Goal: Information Seeking & Learning: Find specific fact

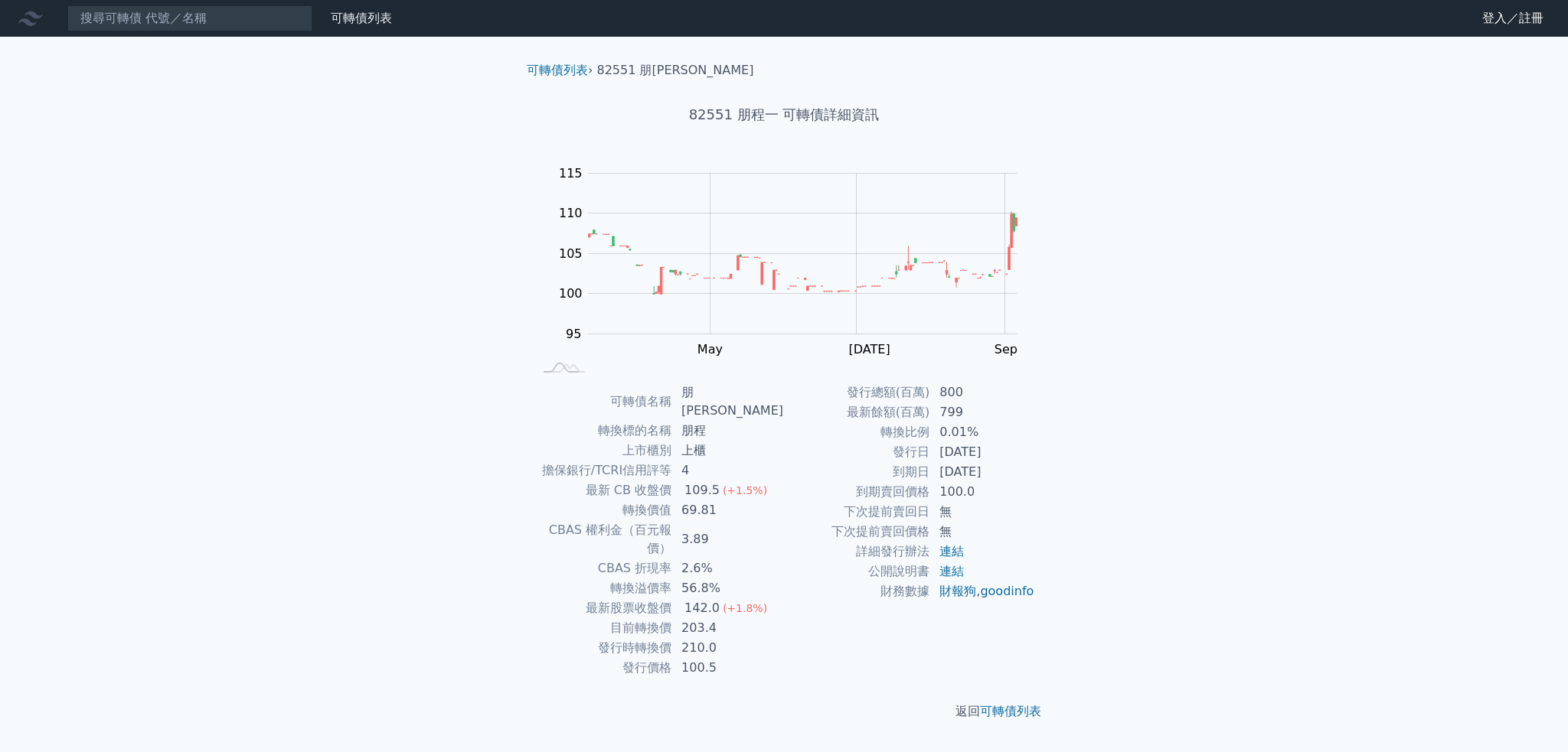
drag, startPoint x: 943, startPoint y: 472, endPoint x: 1024, endPoint y: 474, distance: 81.0
click at [1024, 474] on td "2026-08-09" at bounding box center [982, 473] width 105 height 20
drag, startPoint x: 704, startPoint y: 548, endPoint x: 740, endPoint y: 545, distance: 36.1
click at [740, 578] on td "56.8%" at bounding box center [728, 588] width 111 height 20
click at [140, 12] on input at bounding box center [190, 18] width 245 height 26
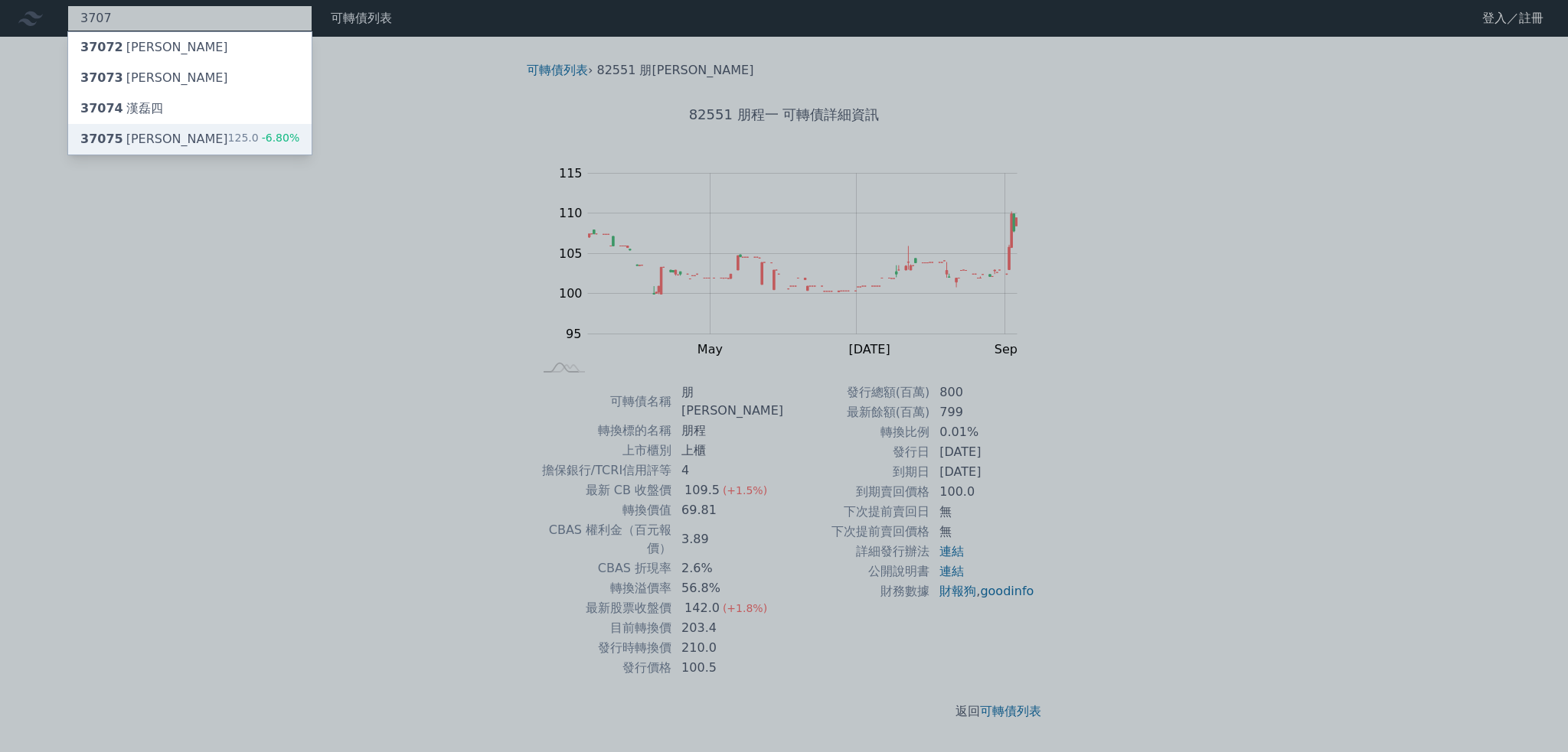
type input "3707"
click at [119, 143] on div "37075 漢磊五" at bounding box center [154, 139] width 148 height 19
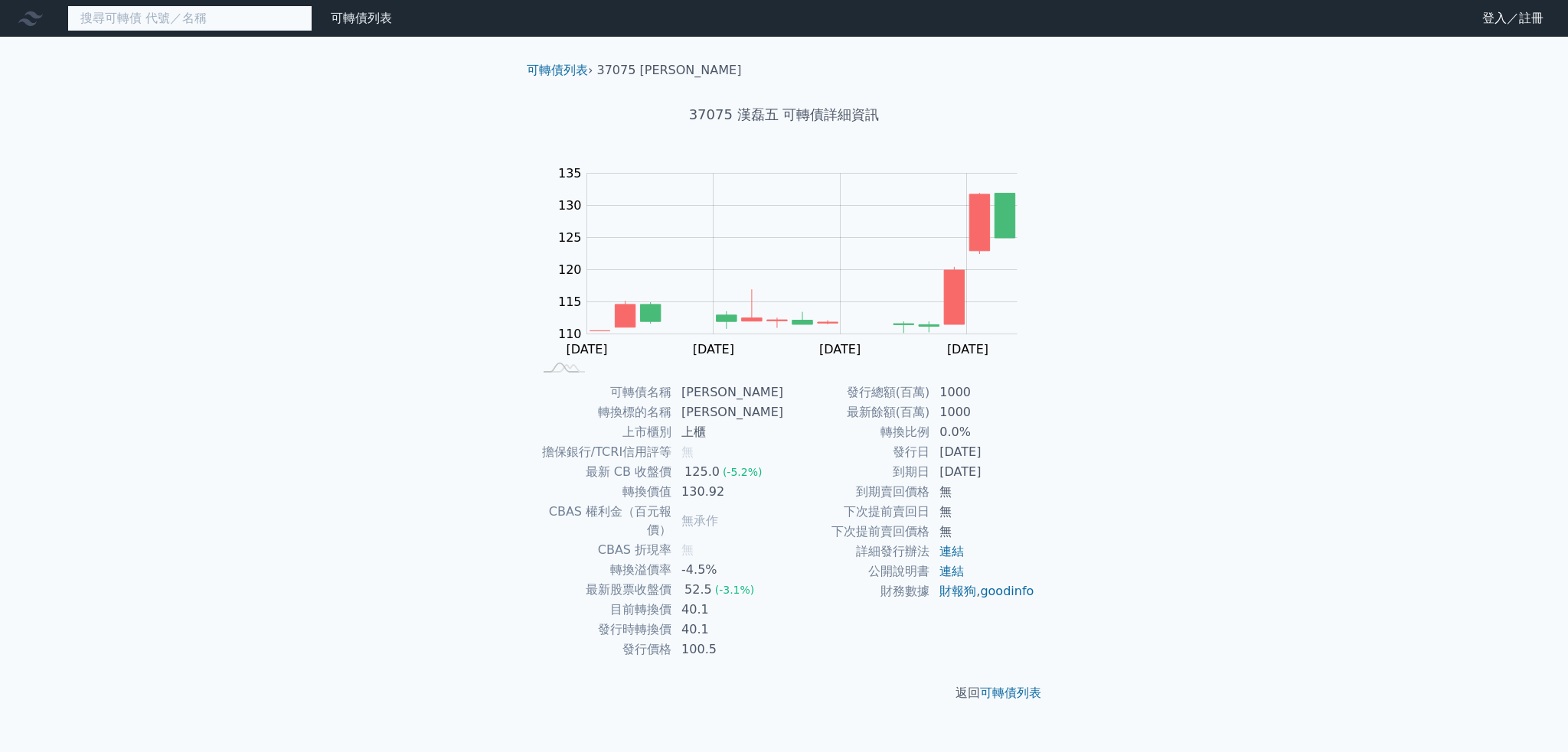
click at [177, 16] on input at bounding box center [190, 18] width 245 height 26
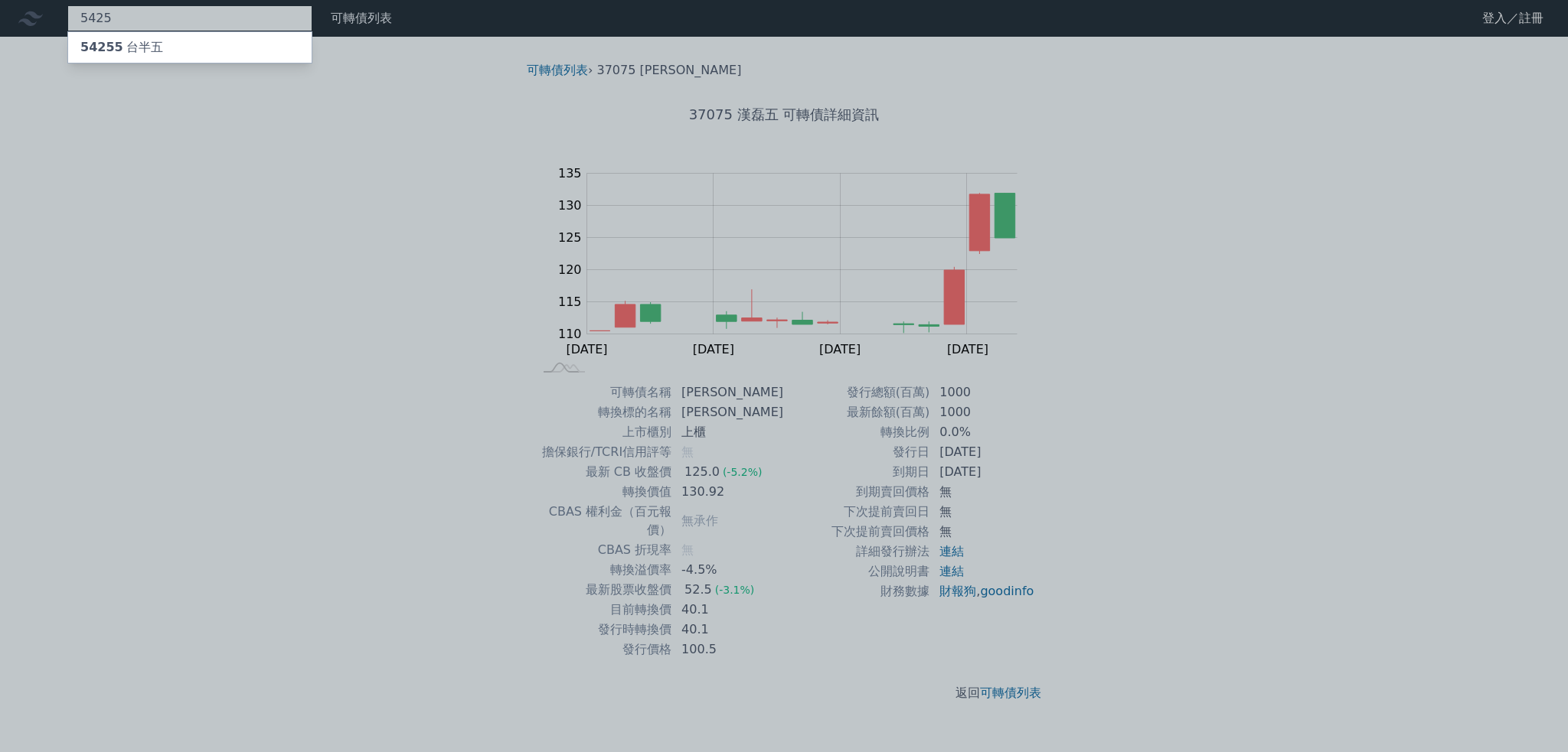
type input "5425"
click at [138, 53] on div "54255 台半五" at bounding box center [122, 47] width 83 height 19
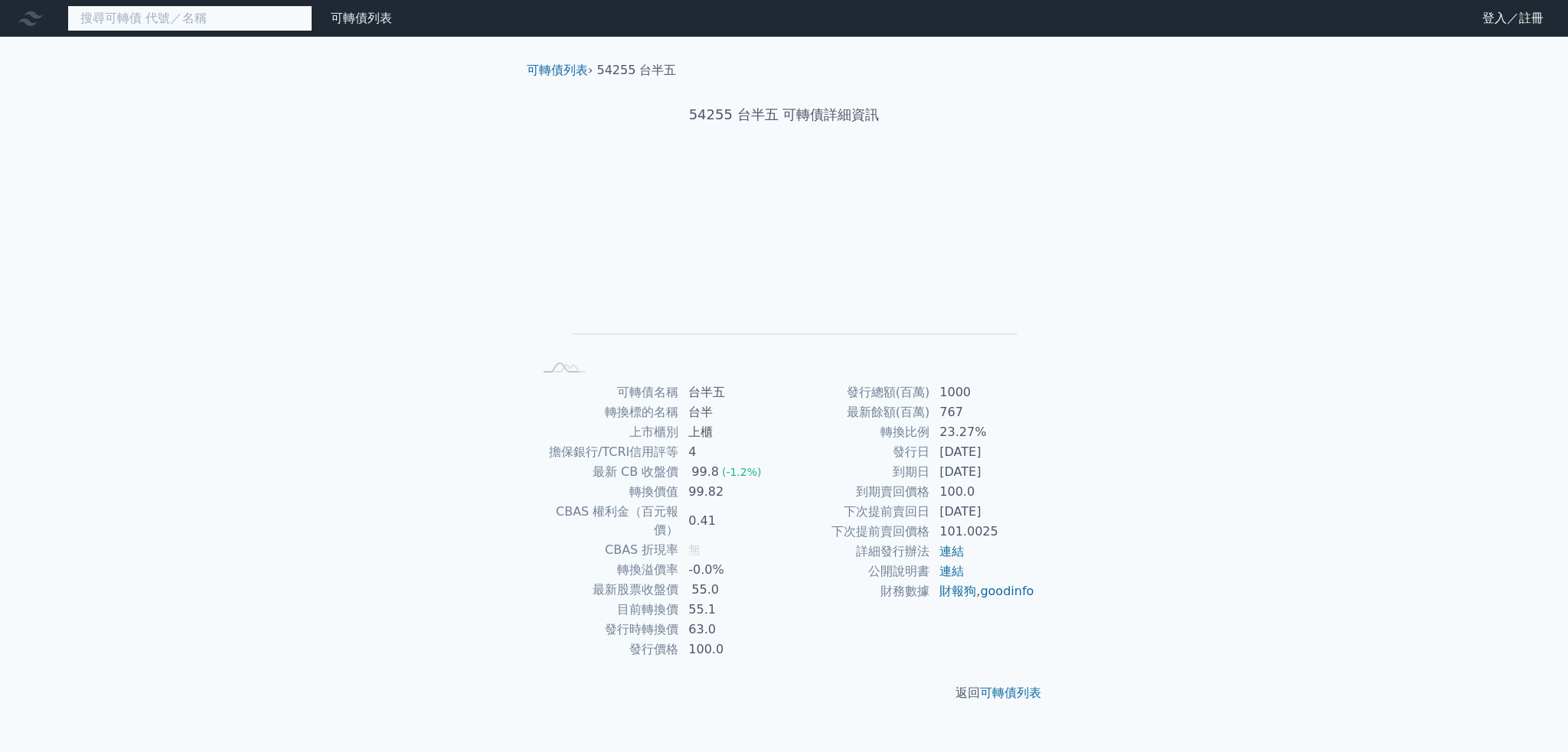
click at [210, 20] on input at bounding box center [190, 18] width 245 height 26
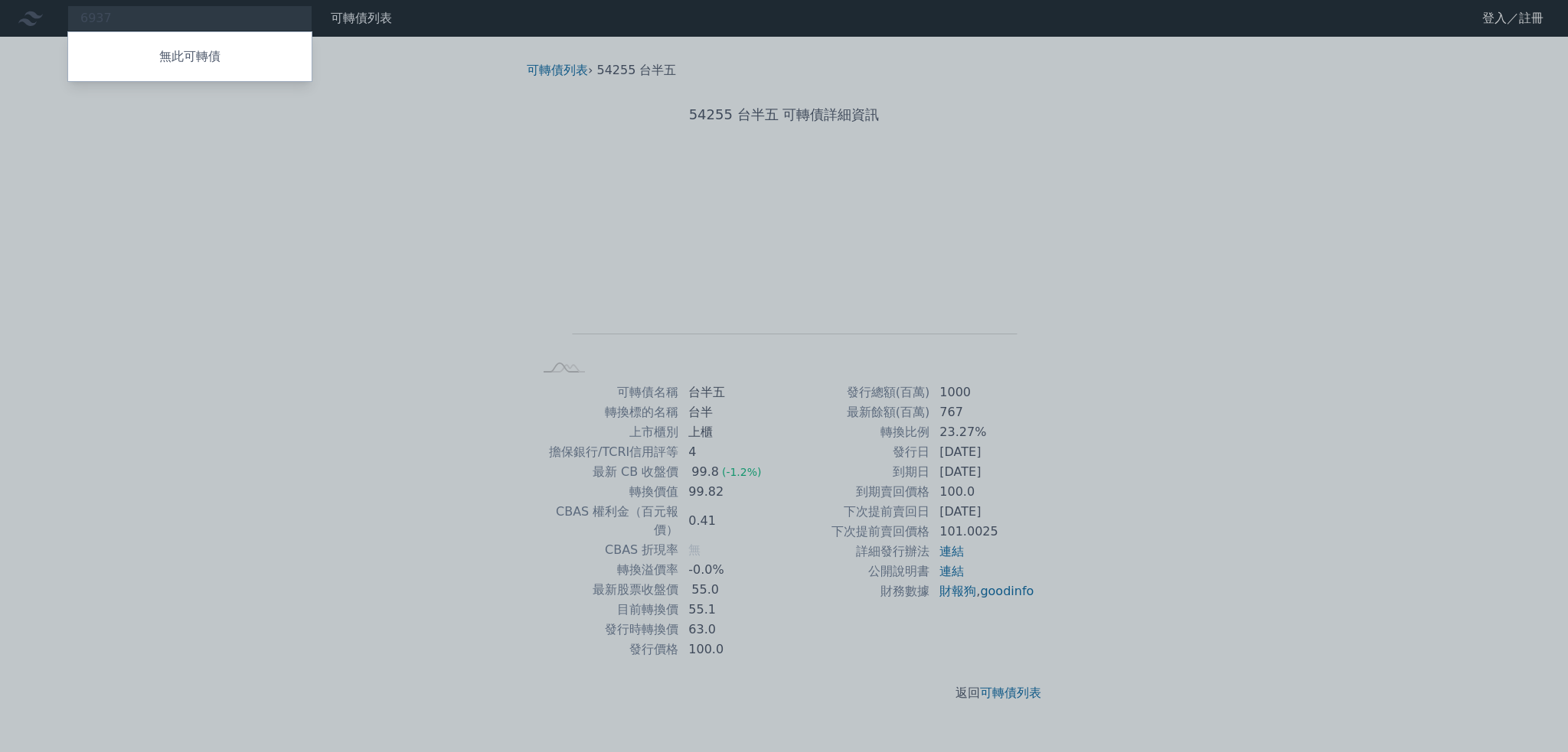
click at [193, 5] on div at bounding box center [784, 376] width 1568 height 752
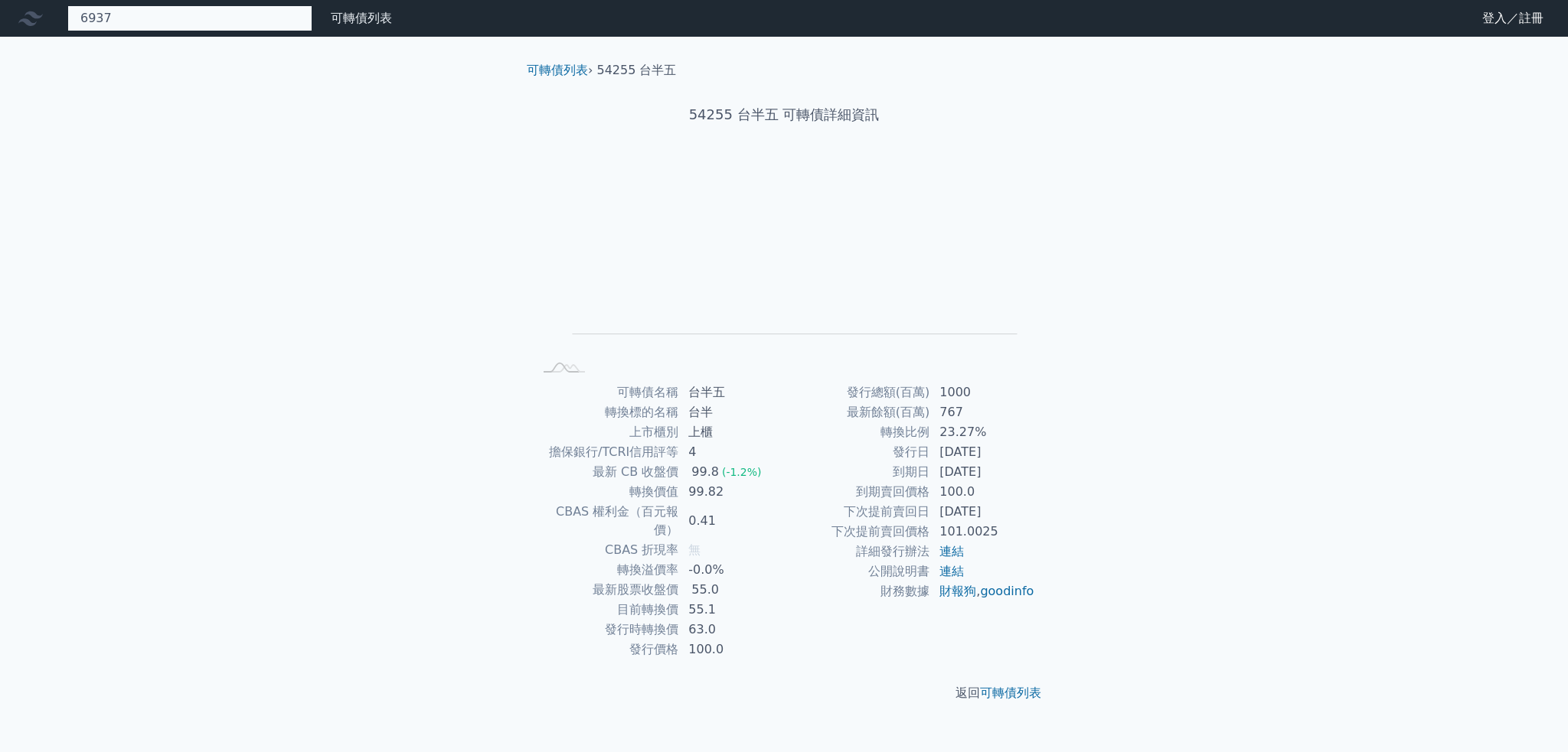
click at [119, 30] on div "6937 無此可轉債" at bounding box center [190, 18] width 245 height 26
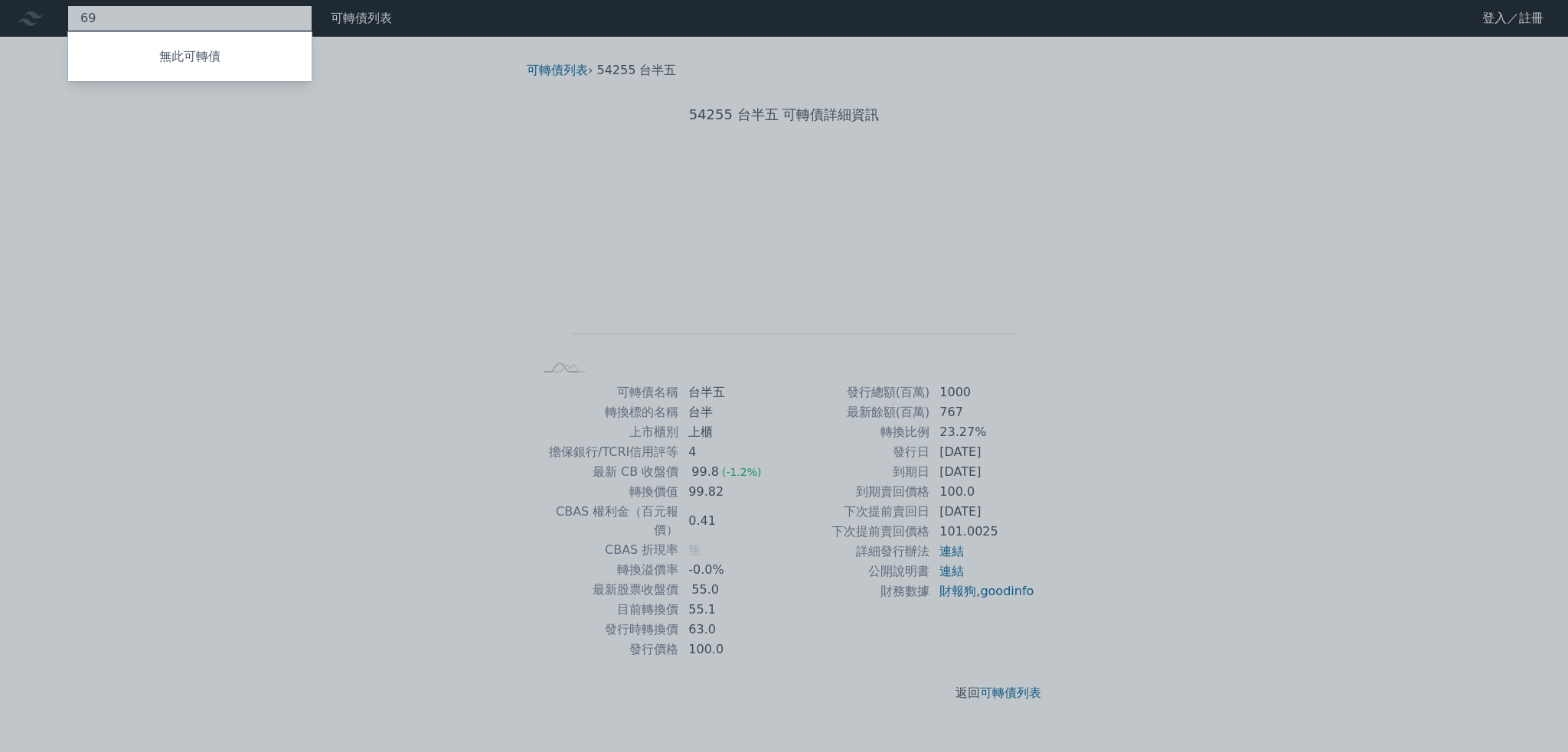
type input "6"
type input "Q"
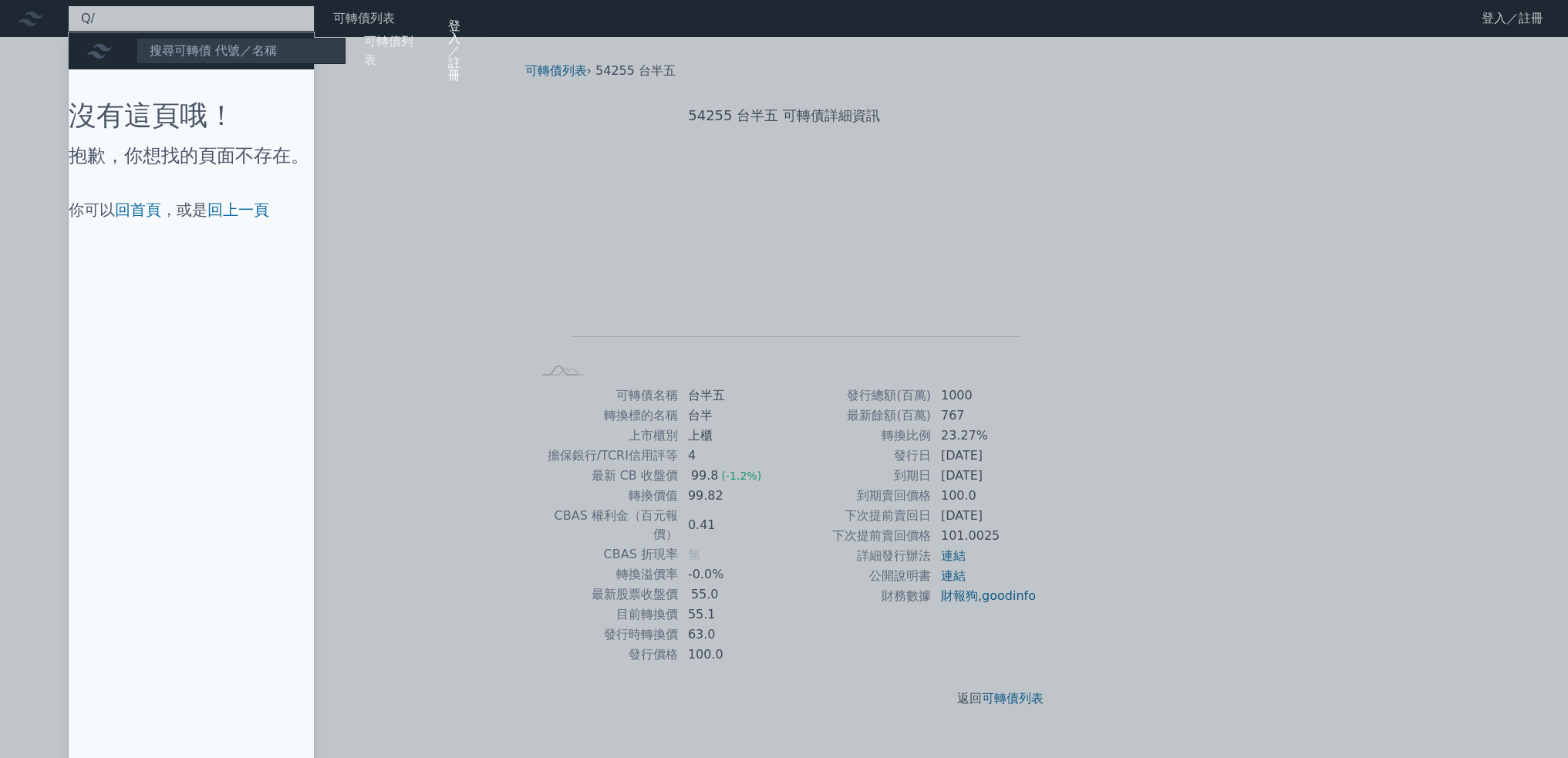
type input "Q"
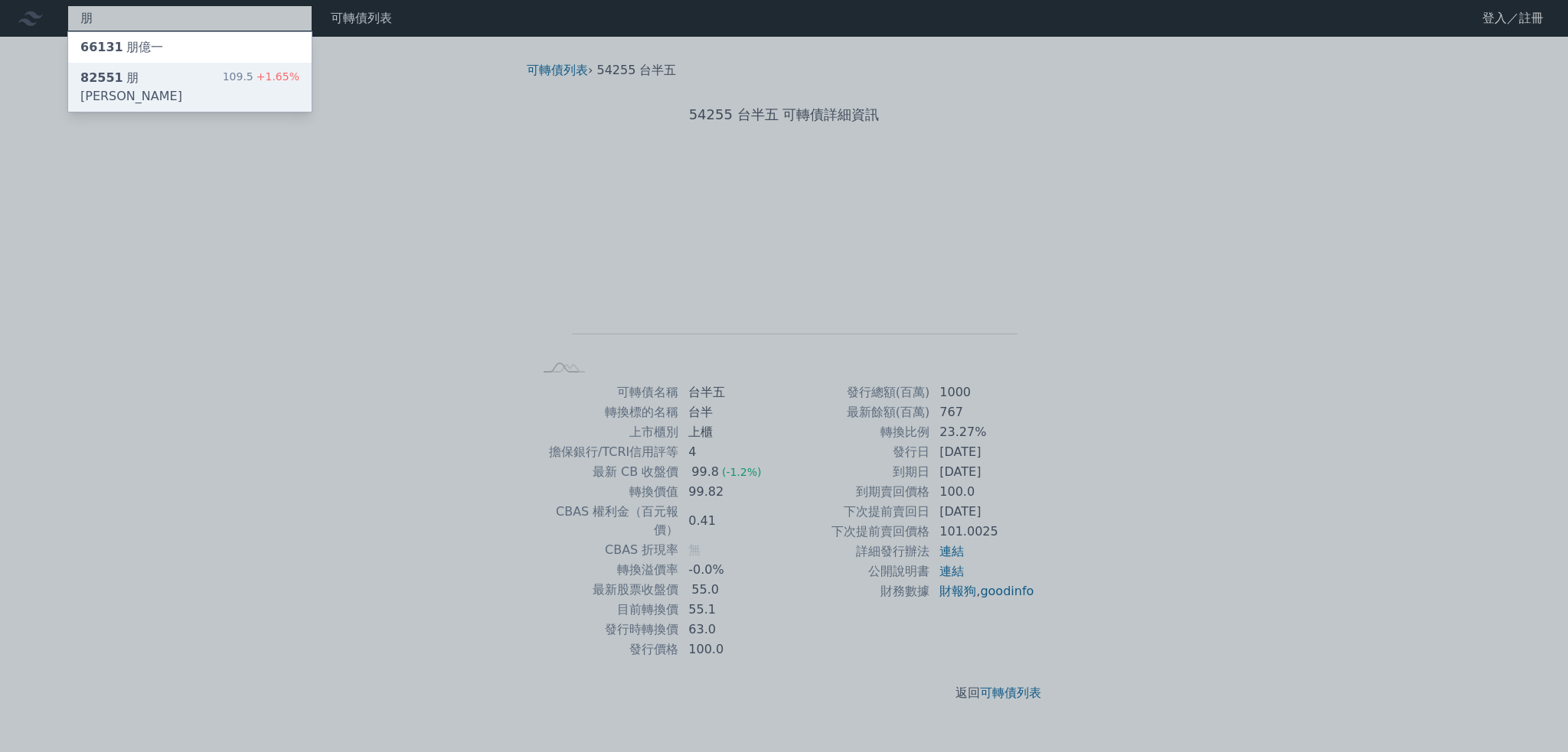
type input "朋"
click at [133, 73] on div "82551 朋程一" at bounding box center [151, 88] width 143 height 37
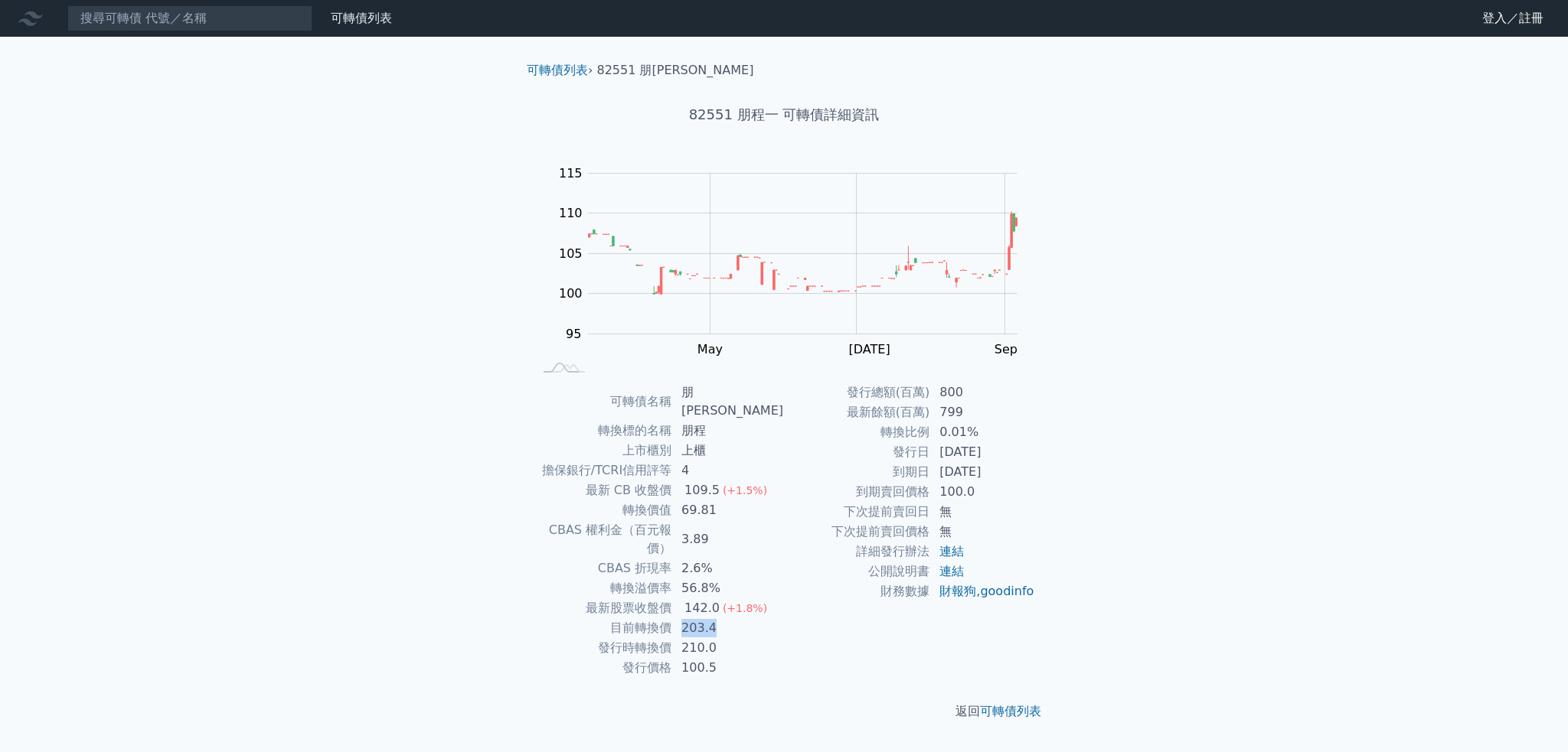
drag, startPoint x: 692, startPoint y: 593, endPoint x: 732, endPoint y: 590, distance: 40.1
click at [732, 618] on td "203.4" at bounding box center [728, 628] width 111 height 20
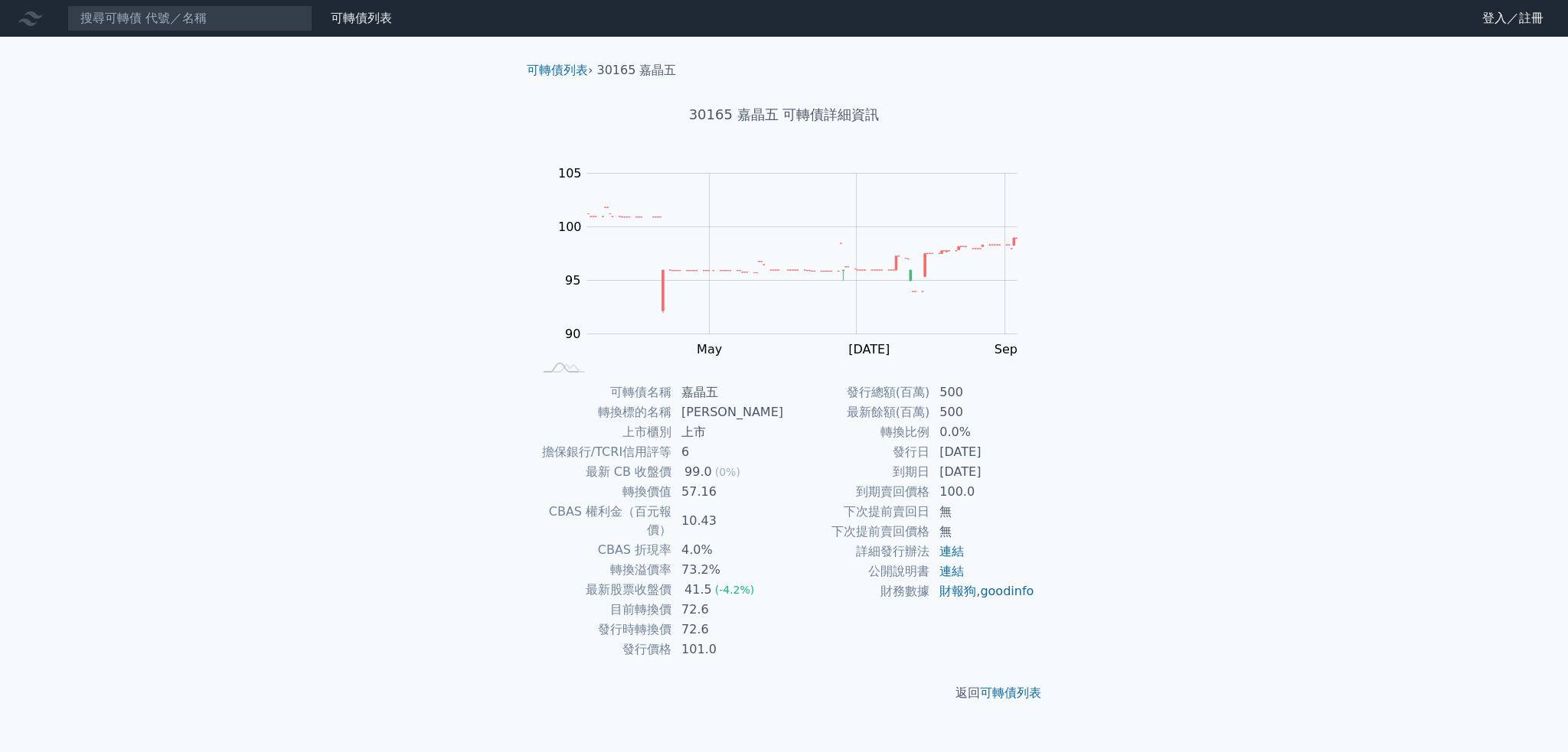
drag, startPoint x: 944, startPoint y: 473, endPoint x: 998, endPoint y: 473, distance: 54.0
click at [998, 473] on td "[DATE]" at bounding box center [982, 473] width 105 height 20
